Goal: Check status: Check status

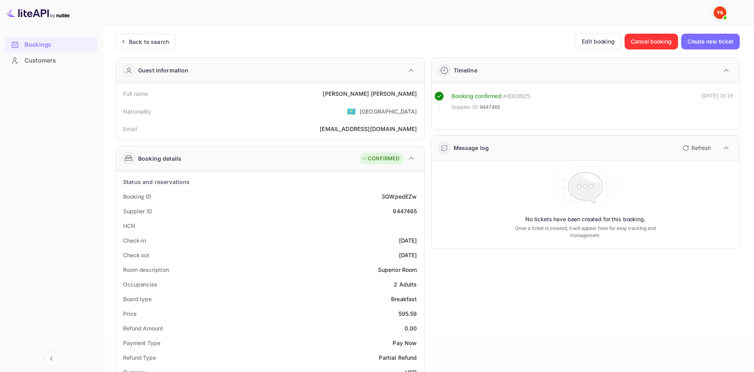
click at [25, 14] on img at bounding box center [37, 12] width 63 height 13
click at [157, 45] on div "Back to search" at bounding box center [149, 42] width 40 height 8
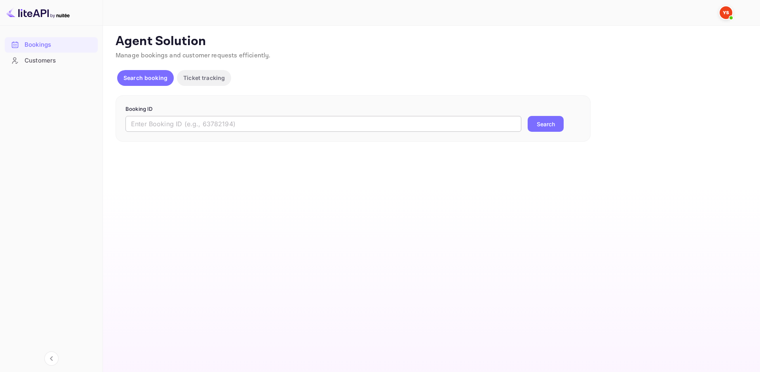
click at [162, 116] on input "text" at bounding box center [324, 124] width 396 height 16
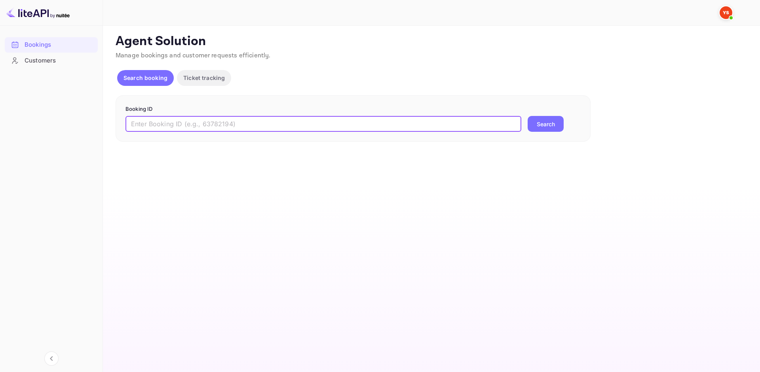
paste input "8679904"
type input "8679904"
click at [535, 124] on button "Search" at bounding box center [546, 124] width 36 height 16
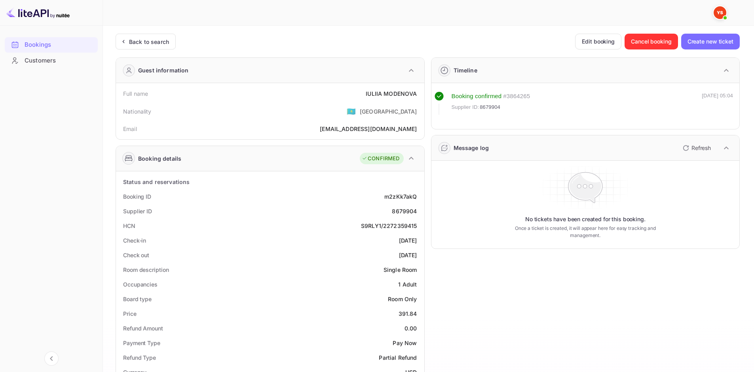
click at [381, 94] on div "[PERSON_NAME]" at bounding box center [391, 94] width 51 height 8
copy div "[PERSON_NAME]"
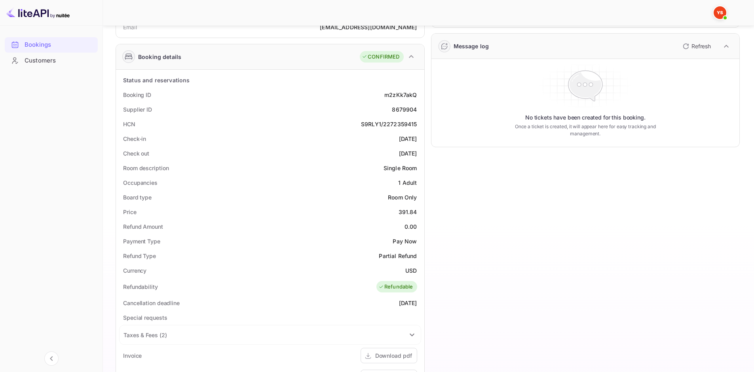
scroll to position [158, 0]
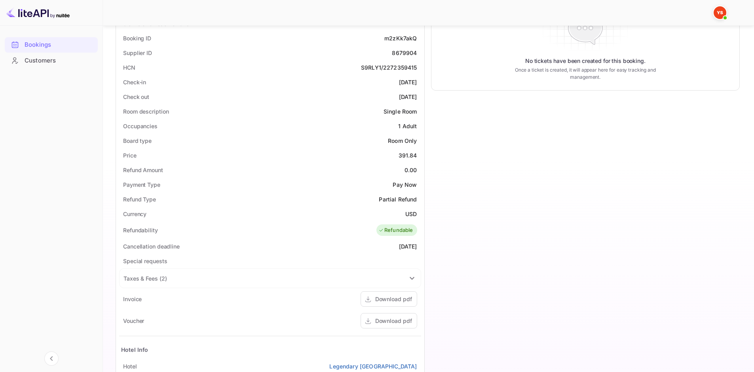
click at [401, 155] on div "391.84" at bounding box center [408, 155] width 19 height 8
copy div "391.84"
